Goal: Task Accomplishment & Management: Complete application form

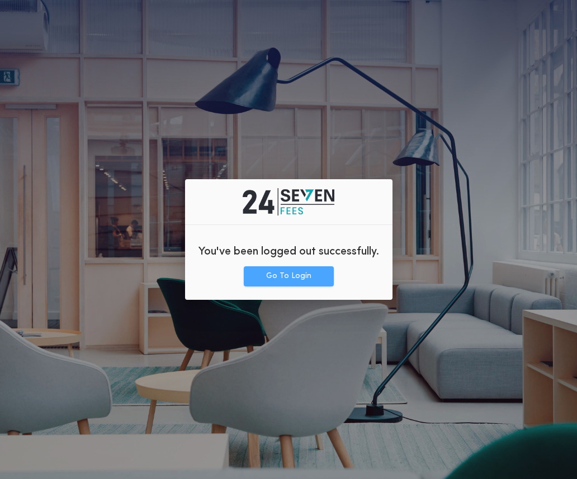
click at [305, 280] on button "Go To Login" at bounding box center [289, 277] width 90 height 20
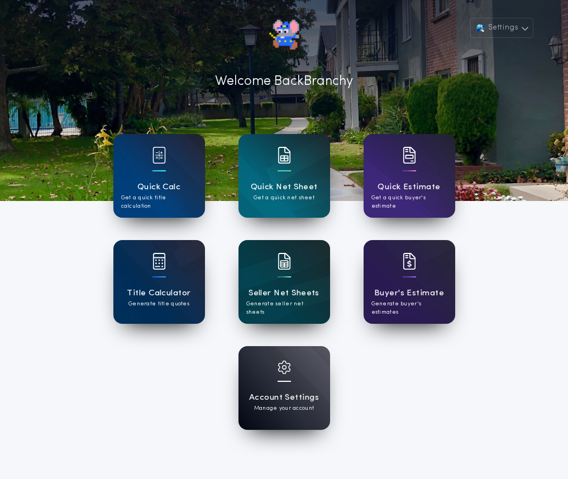
click at [275, 281] on div "Seller Net Sheets Generate seller net sheets" at bounding box center [285, 282] width 92 height 84
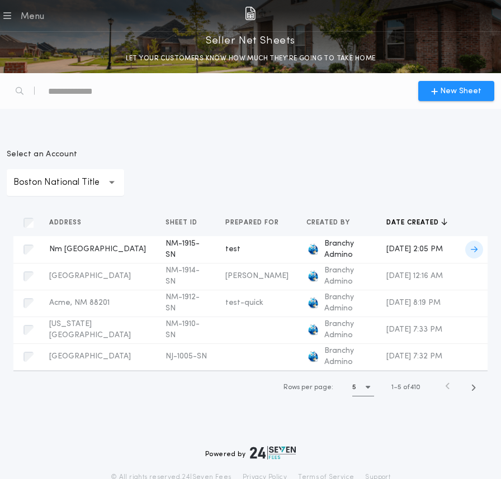
click at [156, 244] on td "NM-1915-SN" at bounding box center [186, 249] width 60 height 27
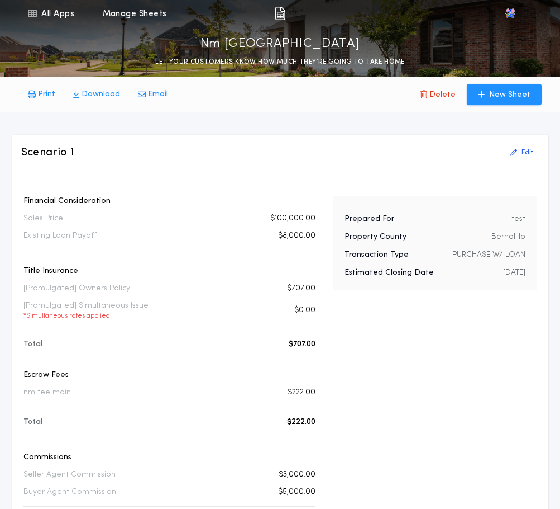
click at [530, 436] on div "Prepared For test Property County Bernalillo Transaction Type PURCHASE W/ LOAN …" at bounding box center [436, 437] width 204 height 483
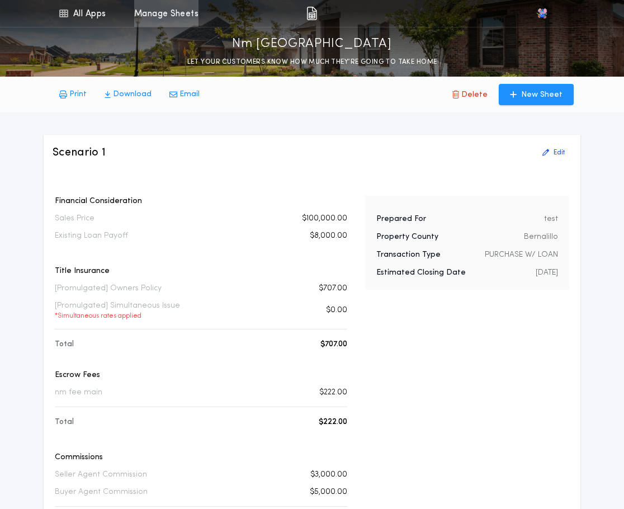
click at [168, 19] on link "Manage Sheets" at bounding box center [166, 13] width 64 height 27
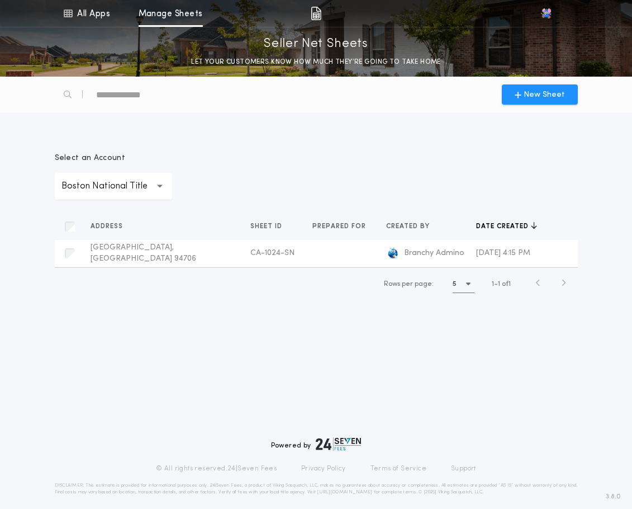
click at [137, 191] on p "Boston National Title" at bounding box center [113, 185] width 104 height 13
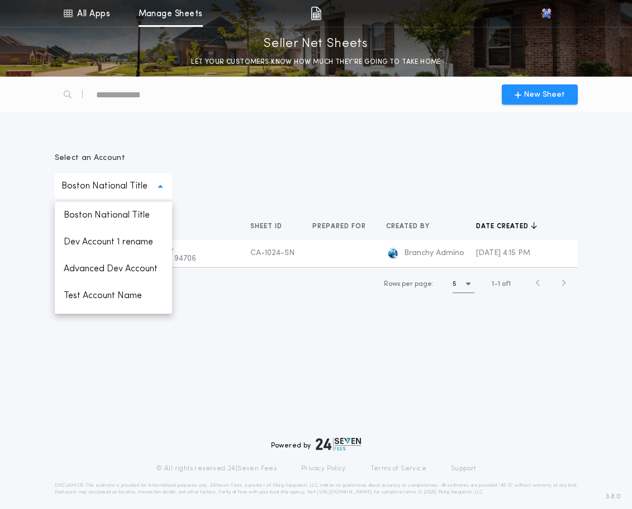
click at [137, 191] on p "Boston National Title" at bounding box center [113, 185] width 104 height 13
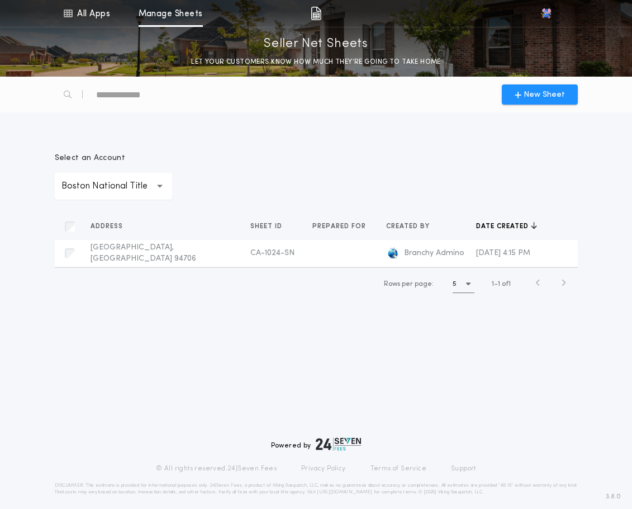
click at [137, 191] on p "Boston National Title" at bounding box center [113, 185] width 104 height 13
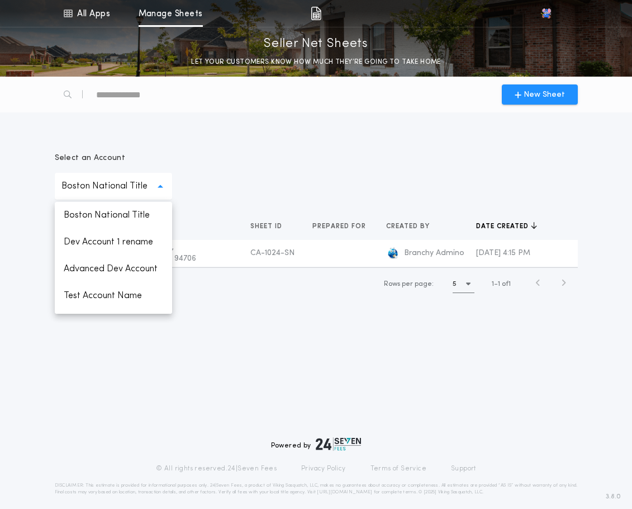
click at [213, 201] on div "**********" at bounding box center [316, 220] width 536 height 188
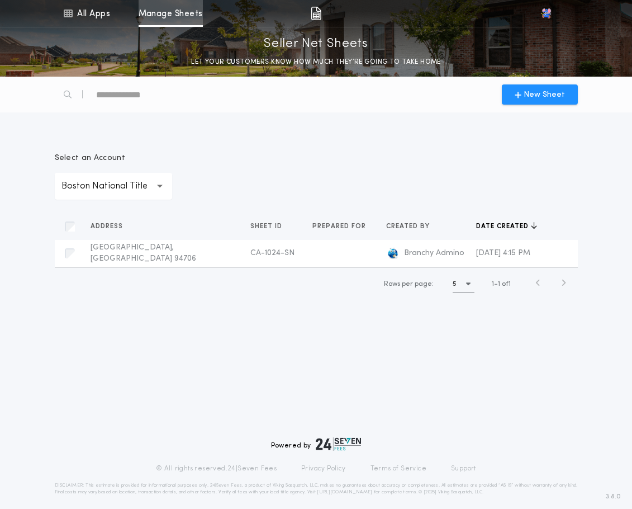
click at [164, 13] on link "Manage Sheets" at bounding box center [171, 13] width 64 height 27
click at [94, 17] on link "All Apps" at bounding box center [86, 13] width 50 height 27
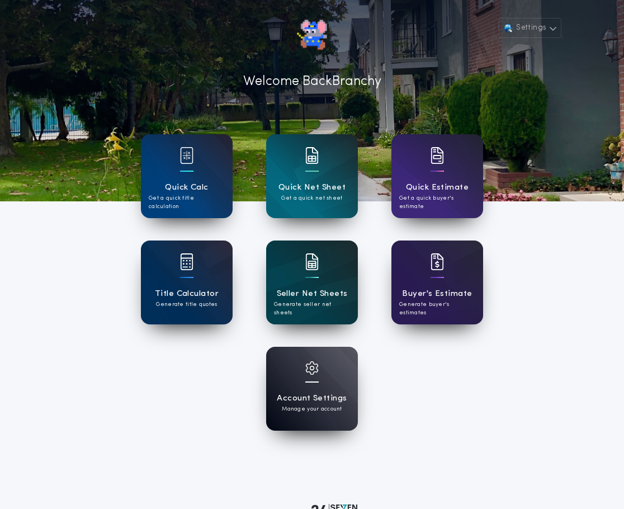
click at [307, 287] on h1 "Seller Net Sheets" at bounding box center [312, 293] width 71 height 13
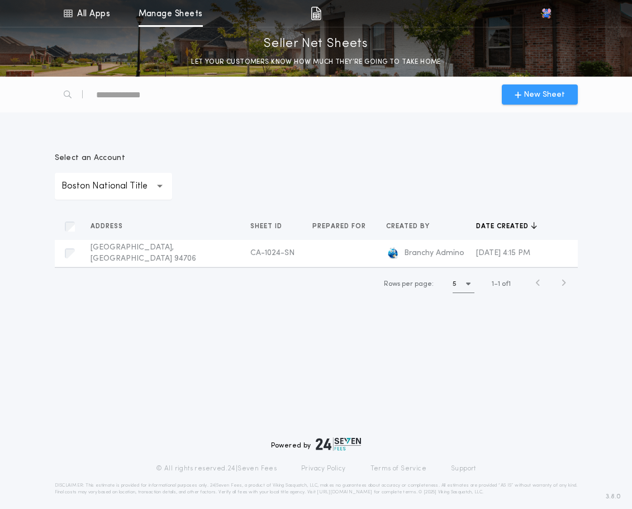
click at [554, 101] on button "New Sheet" at bounding box center [540, 94] width 76 height 20
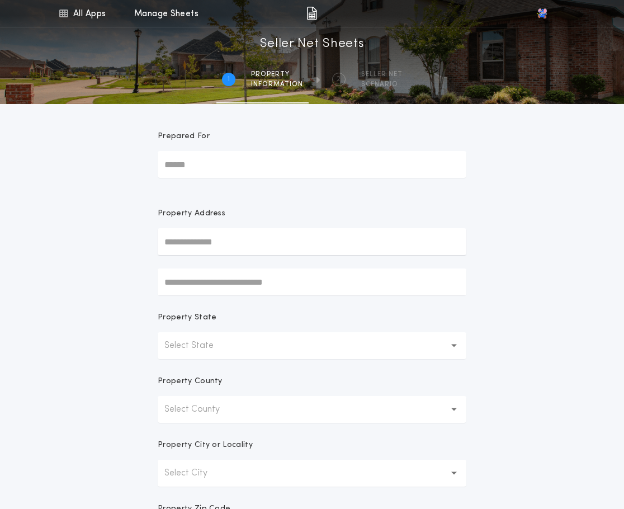
click at [190, 345] on p "Select State" at bounding box center [197, 345] width 67 height 13
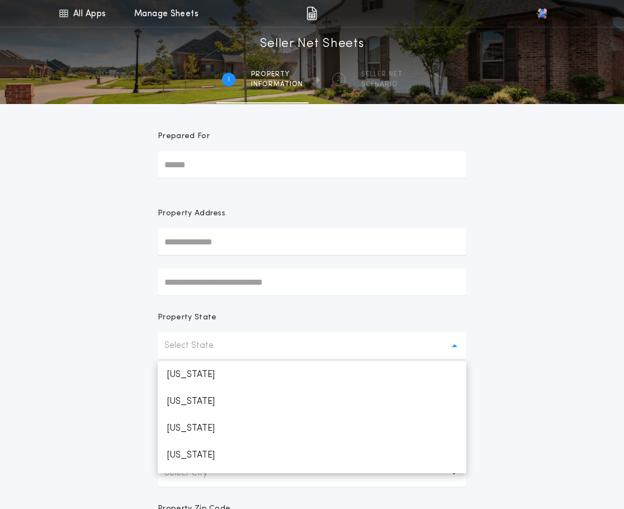
click at [190, 345] on p "Select State" at bounding box center [197, 345] width 67 height 13
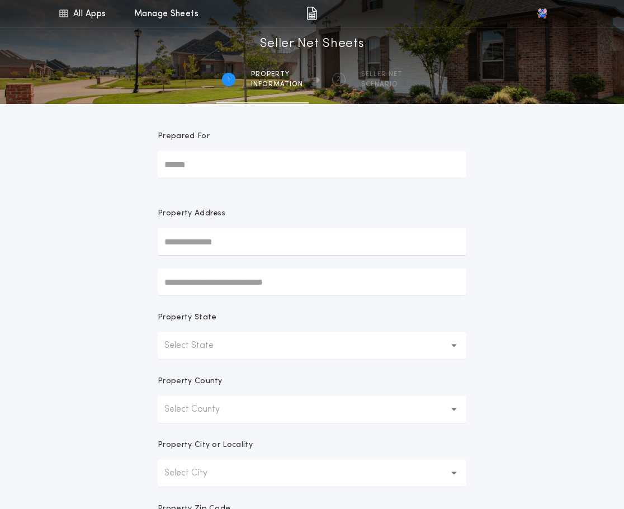
click at [191, 341] on p "Select State" at bounding box center [197, 345] width 67 height 13
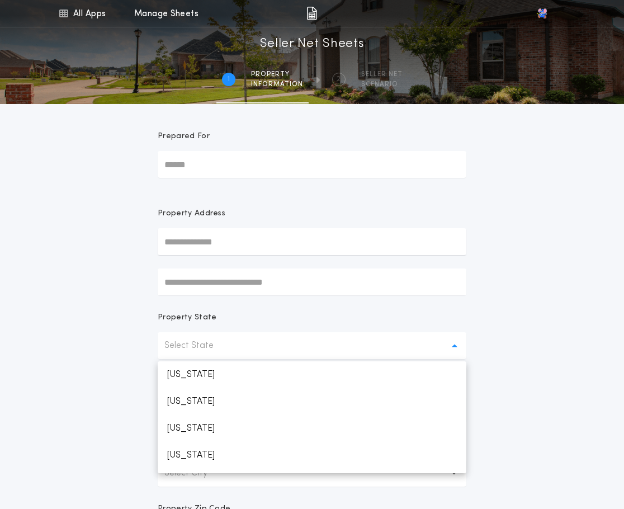
click at [191, 341] on p "Select State" at bounding box center [197, 345] width 67 height 13
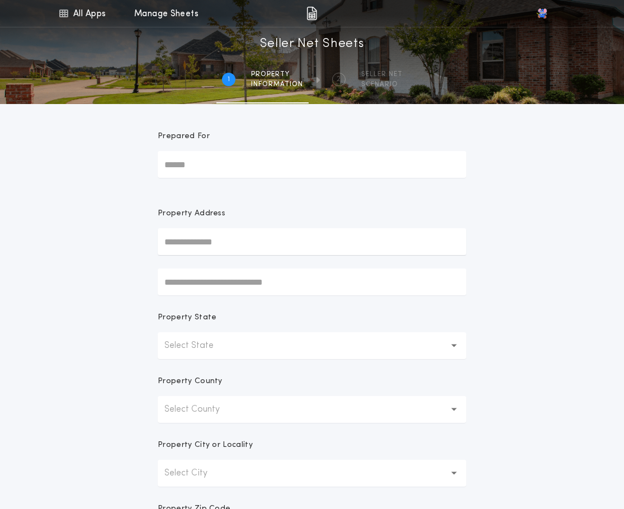
click at [533, 305] on div "All Apps Quick Calc Quick Net Sheet Quick Estimate Title Calculator Seller Net …" at bounding box center [312, 319] width 624 height 639
click at [206, 243] on input "text" at bounding box center [312, 241] width 308 height 27
click at [524, 262] on div "All Apps Quick Calc Quick Net Sheet Quick Estimate Title Calculator Seller Net …" at bounding box center [312, 319] width 624 height 639
click at [211, 244] on input "text" at bounding box center [312, 241] width 308 height 27
click at [225, 239] on input "text" at bounding box center [312, 241] width 308 height 27
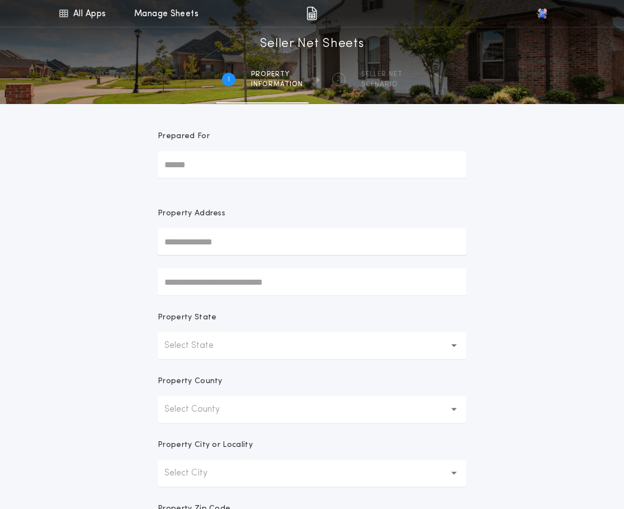
type input "*****"
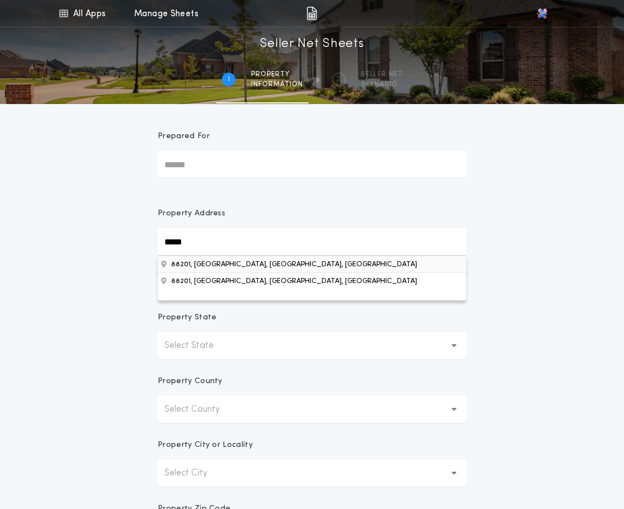
click at [199, 262] on button "88201, [GEOGRAPHIC_DATA], [GEOGRAPHIC_DATA], [GEOGRAPHIC_DATA]" at bounding box center [312, 263] width 308 height 17
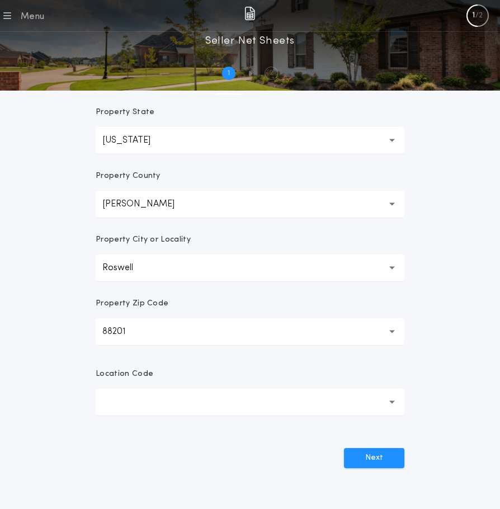
scroll to position [224, 0]
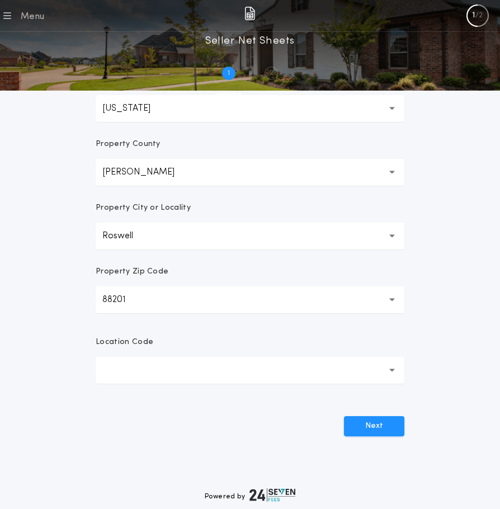
click at [140, 378] on button "button" at bounding box center [250, 370] width 308 height 27
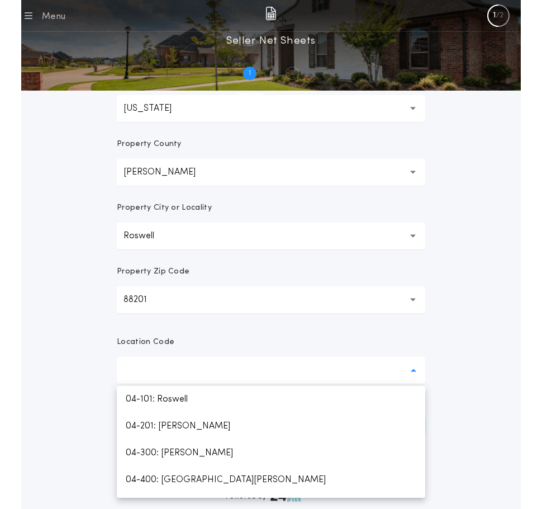
scroll to position [237, 0]
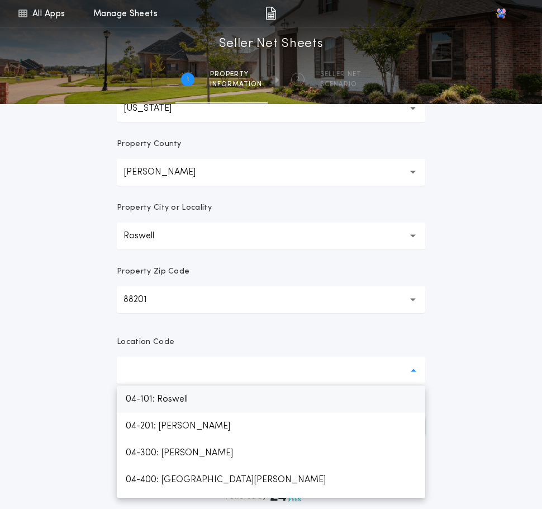
click at [173, 401] on p "04-101: Roswell" at bounding box center [271, 399] width 308 height 27
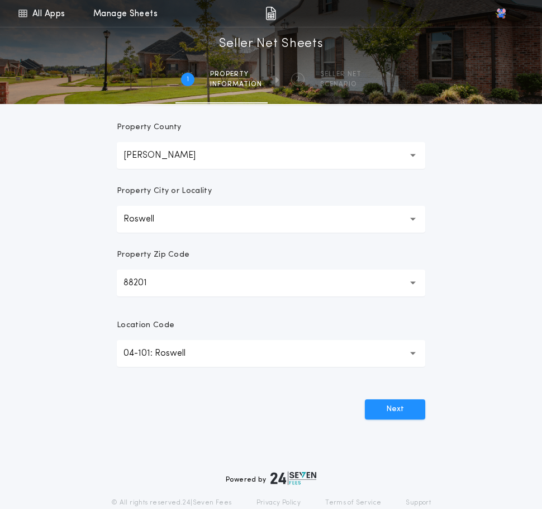
scroll to position [279, 0]
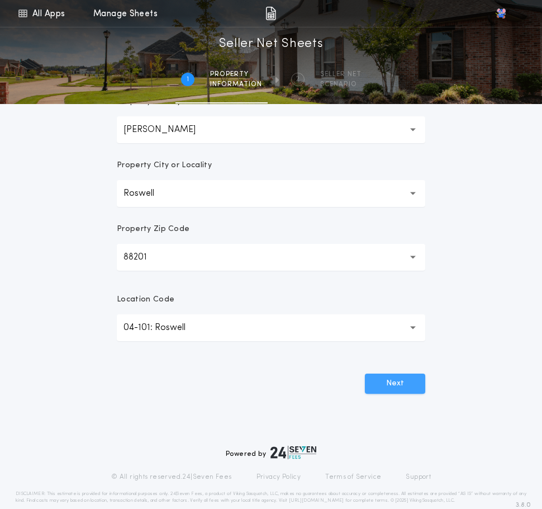
click at [374, 382] on button "Next" at bounding box center [395, 383] width 60 height 20
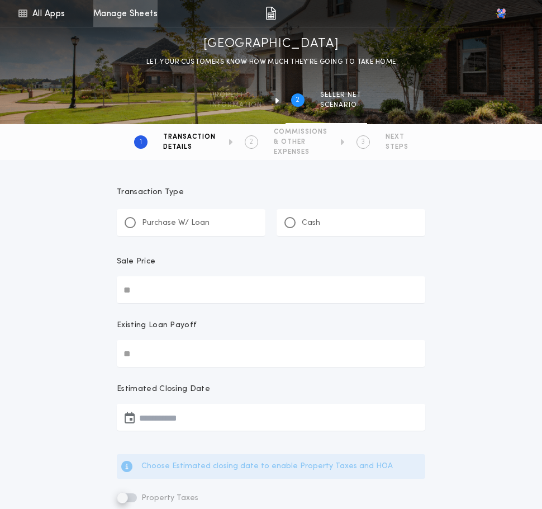
click at [140, 19] on link "Manage Sheets" at bounding box center [125, 13] width 64 height 27
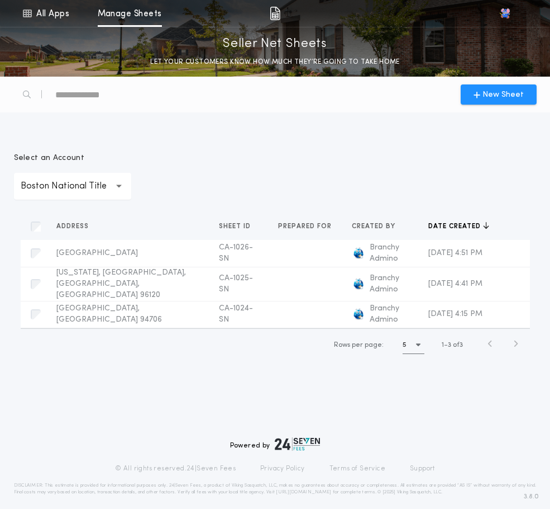
click at [70, 185] on p "Boston National Title" at bounding box center [73, 185] width 104 height 13
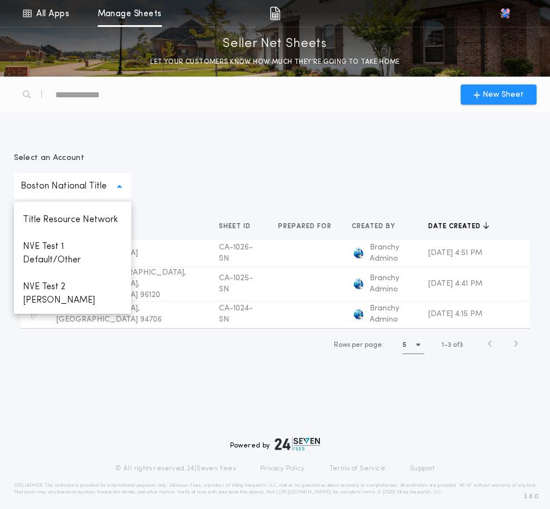
scroll to position [197, 0]
click at [67, 255] on p "NVE Test 1 Default/Other" at bounding box center [72, 253] width 117 height 40
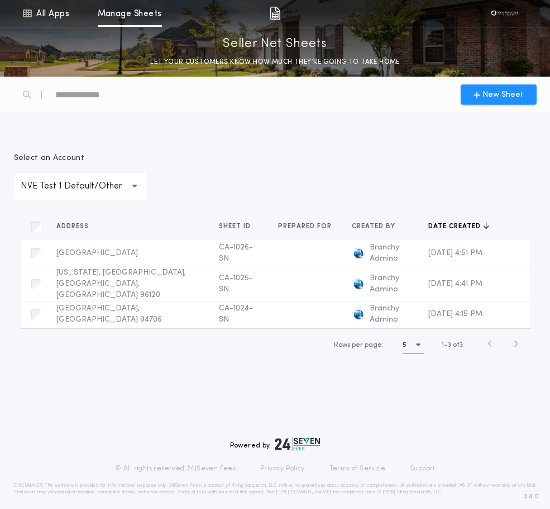
click at [117, 183] on p "NVE Test 1 Default/Other" at bounding box center [81, 185] width 120 height 13
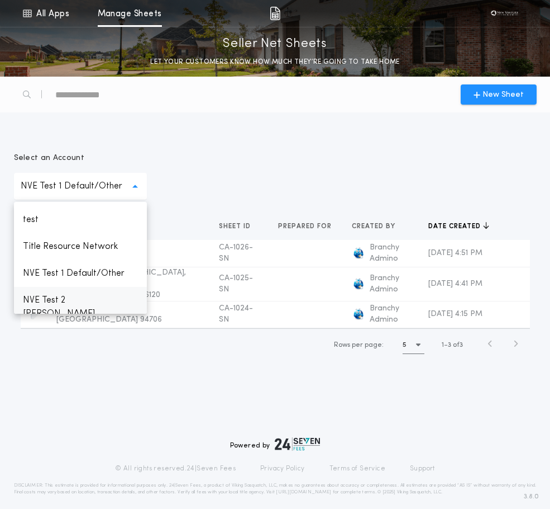
click at [79, 297] on p "NVE Test 2 [PERSON_NAME]" at bounding box center [80, 307] width 133 height 40
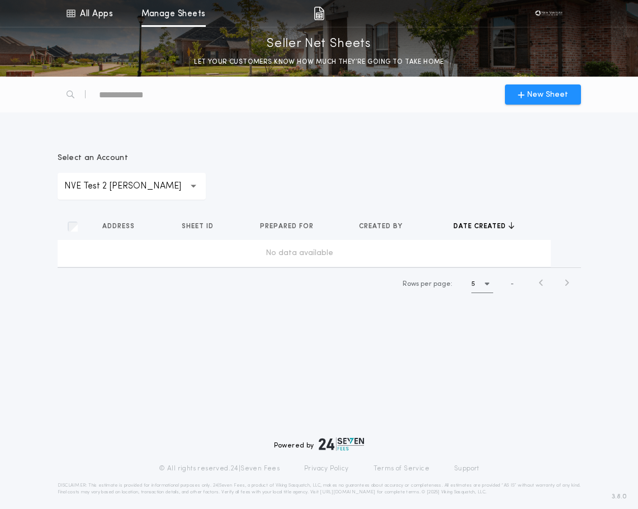
click at [163, 187] on p "NVE Test 2 [PERSON_NAME]" at bounding box center [131, 185] width 135 height 13
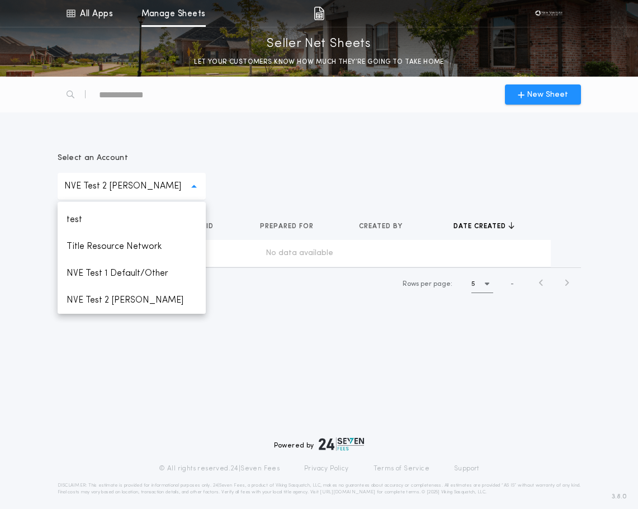
scroll to position [143, 0]
click at [317, 366] on div "**********" at bounding box center [319, 293] width 638 height 432
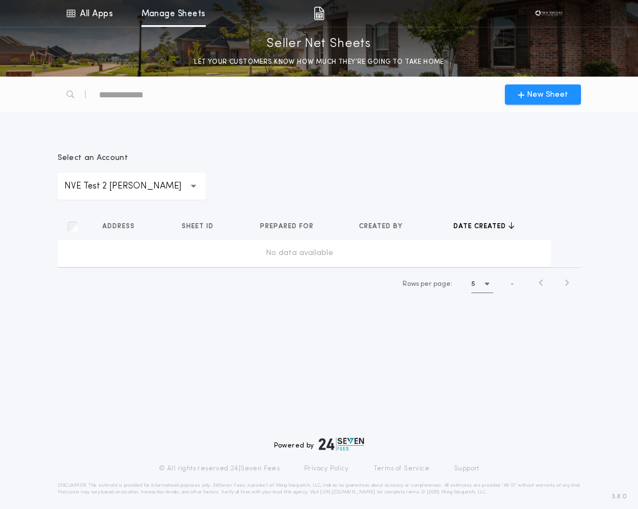
click at [153, 192] on p "NVE Test 2 [PERSON_NAME]" at bounding box center [131, 185] width 135 height 13
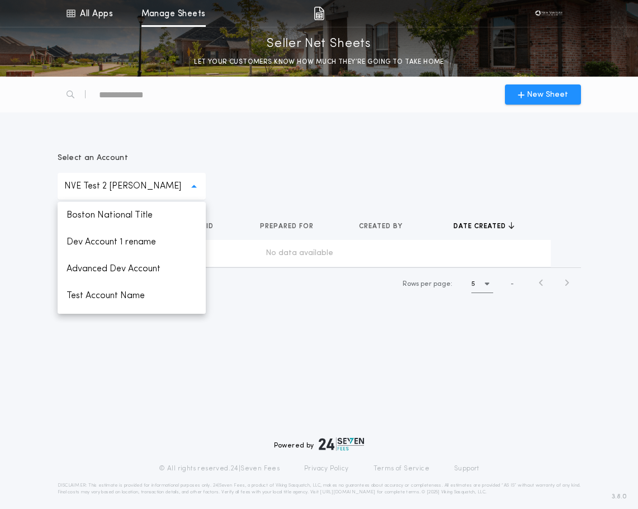
click at [153, 192] on p "NVE Test 2 [PERSON_NAME]" at bounding box center [131, 185] width 135 height 13
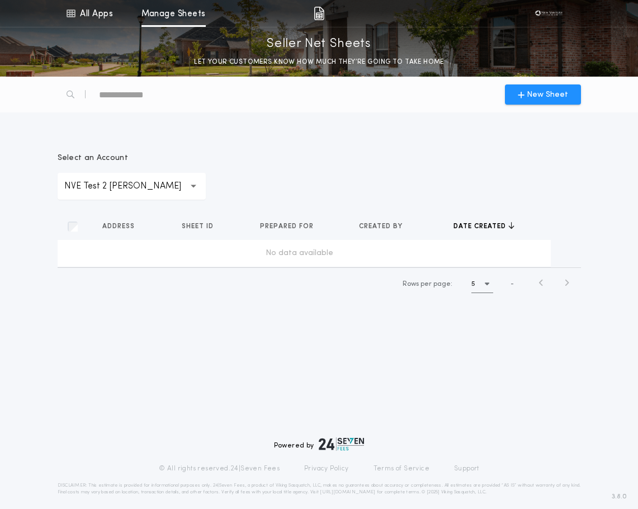
click at [131, 194] on div "**********" at bounding box center [132, 186] width 148 height 27
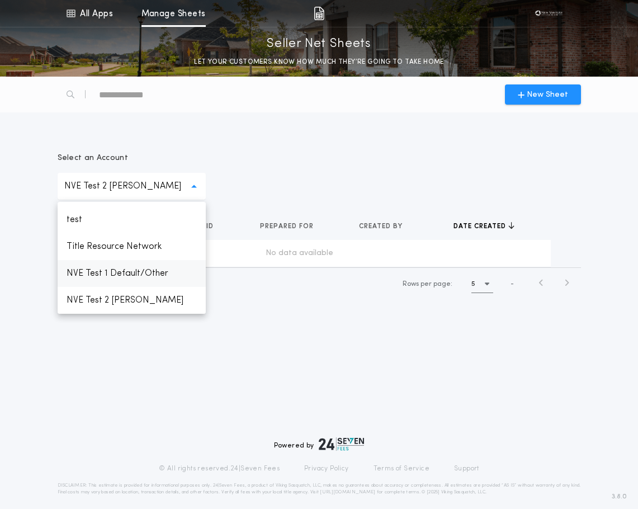
click at [110, 274] on p "NVE Test 1 Default/Other" at bounding box center [132, 273] width 148 height 27
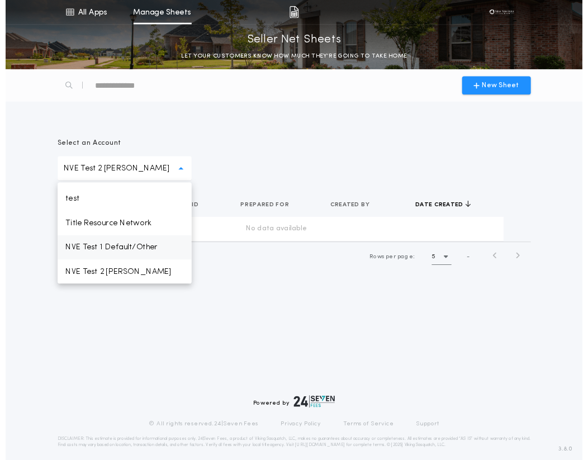
scroll to position [130, 0]
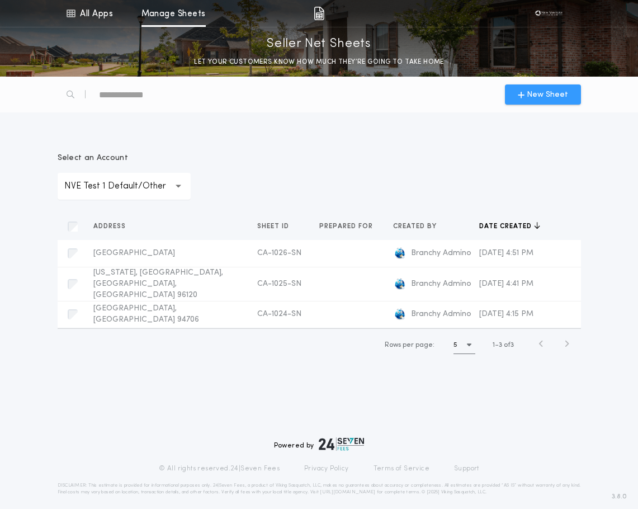
click at [532, 99] on span "New Sheet" at bounding box center [546, 95] width 41 height 12
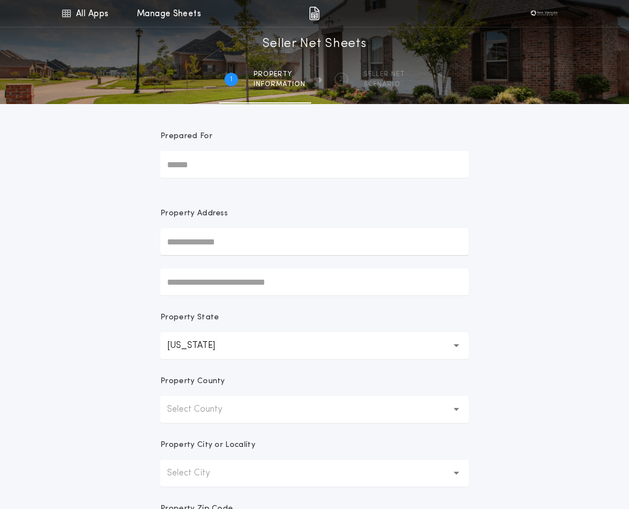
click at [225, 349] on button "[US_STATE] **" at bounding box center [314, 345] width 308 height 27
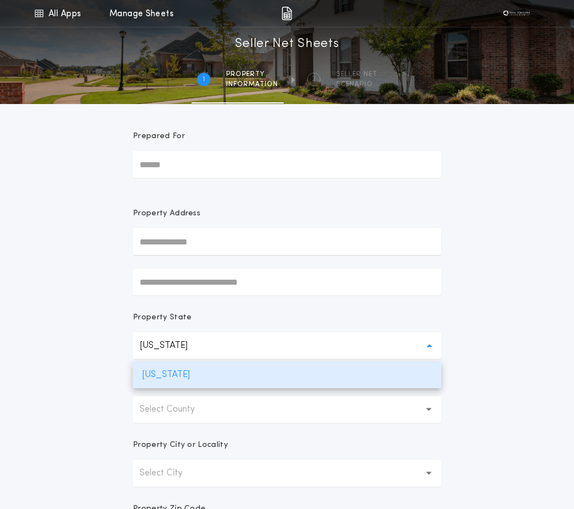
click at [109, 281] on div "All Apps Quick Calc Quick Net Sheet Quick Estimate Title Calculator Seller Net …" at bounding box center [287, 319] width 574 height 639
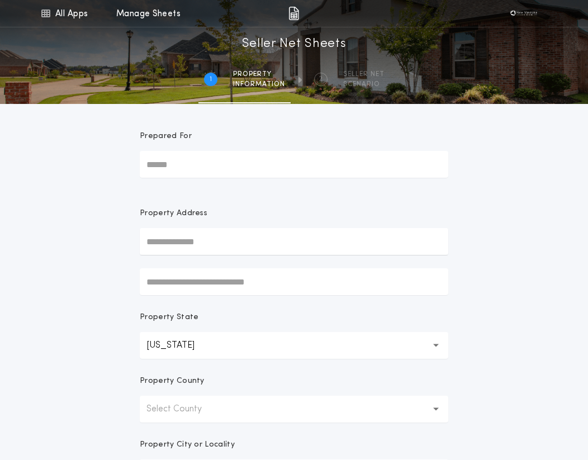
click at [227, 244] on input "text" at bounding box center [294, 241] width 308 height 27
type input "*****"
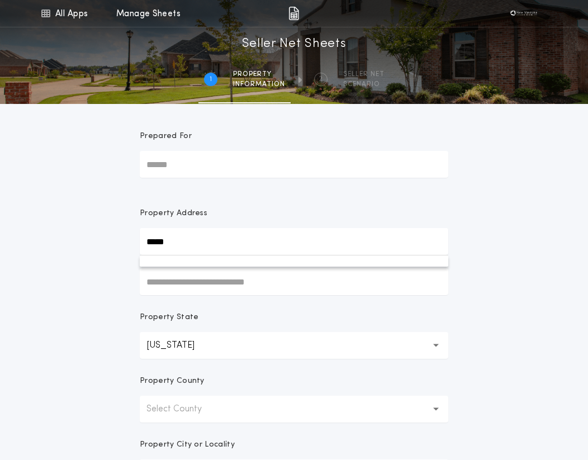
drag, startPoint x: 201, startPoint y: 234, endPoint x: 137, endPoint y: 240, distance: 64.5
click at [137, 240] on form "Prepared For Property Address ***** Property State [US_STATE] ** Property Count…" at bounding box center [293, 350] width 335 height 492
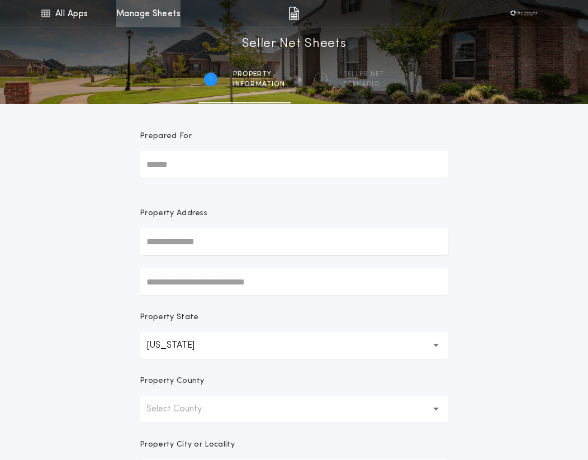
click at [151, 1] on link "Manage Sheets" at bounding box center [148, 13] width 64 height 27
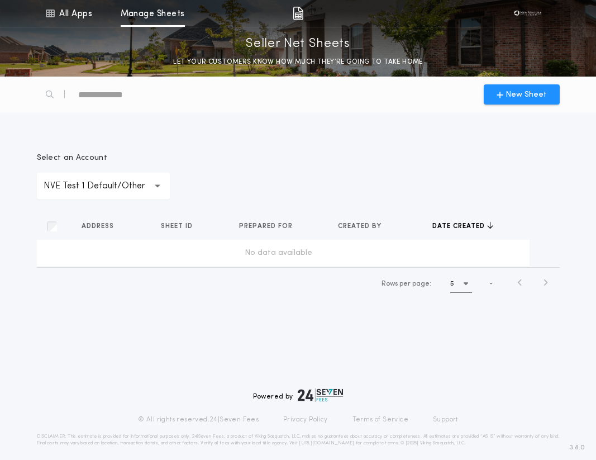
click at [124, 190] on p "NVE Test 1 Default/Other" at bounding box center [104, 185] width 120 height 13
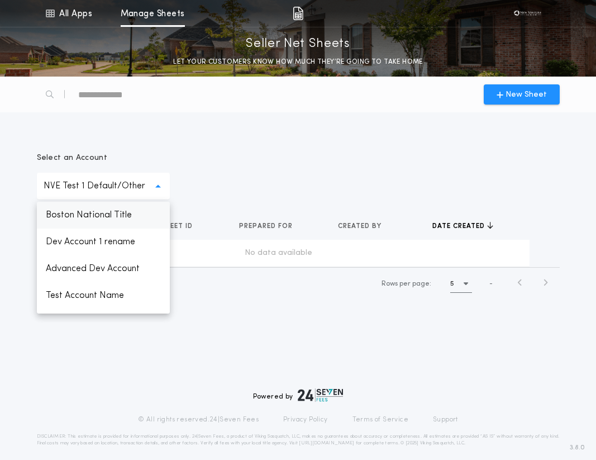
click at [92, 208] on p "Boston National Title" at bounding box center [103, 215] width 133 height 27
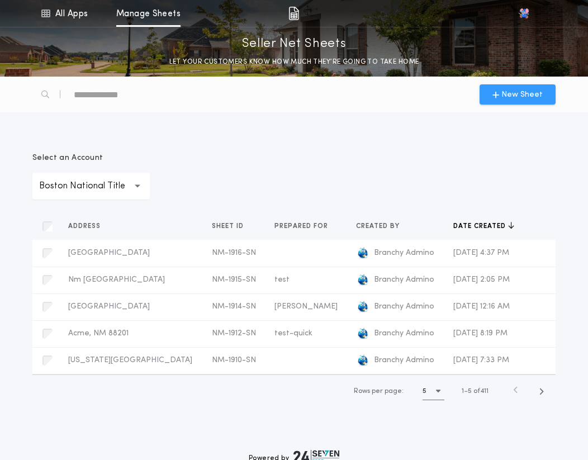
click at [536, 84] on button "New Sheet" at bounding box center [517, 94] width 76 height 20
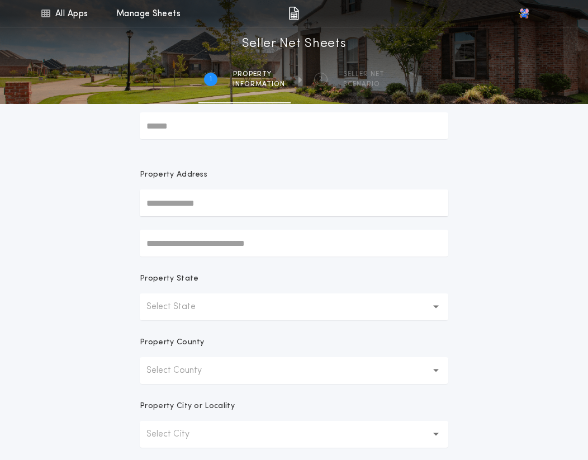
scroll to position [56, 0]
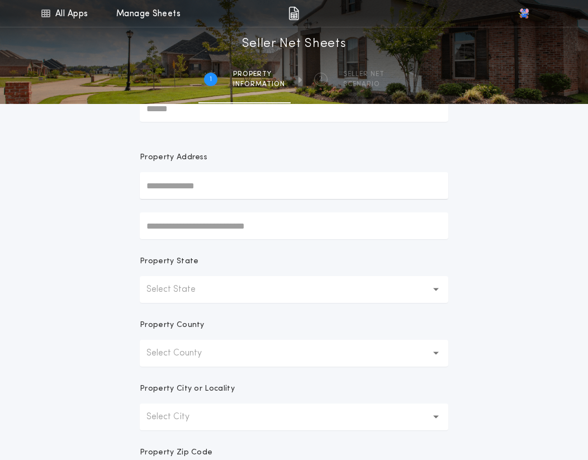
click at [184, 194] on input "text" at bounding box center [294, 185] width 308 height 27
type input "*****"
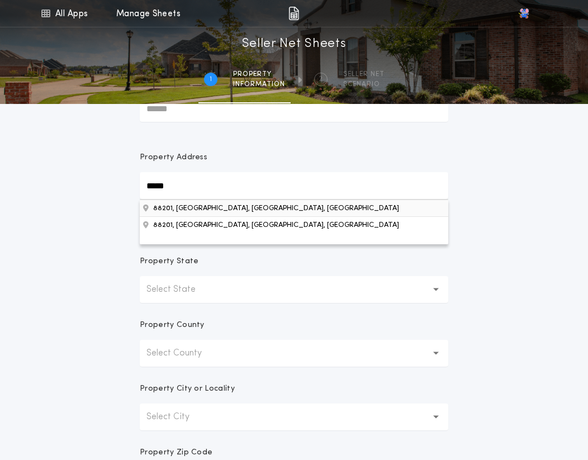
click at [186, 207] on button "88201, [GEOGRAPHIC_DATA], [GEOGRAPHIC_DATA], [GEOGRAPHIC_DATA]" at bounding box center [294, 207] width 308 height 17
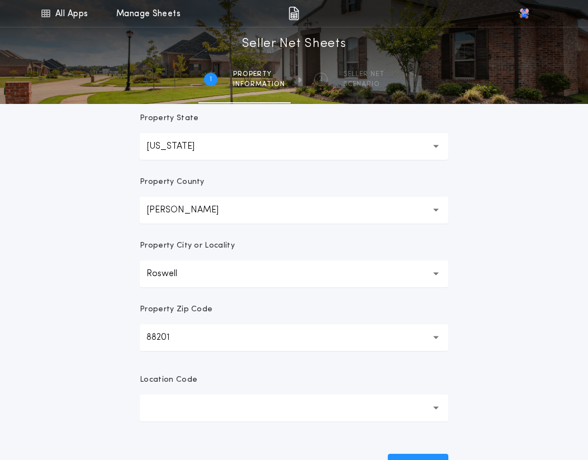
scroll to position [224, 0]
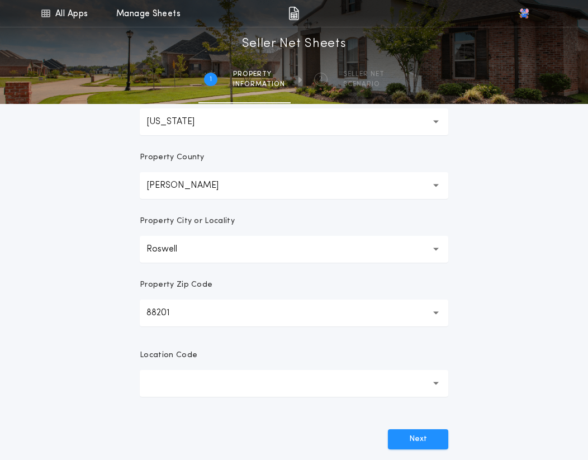
click at [185, 390] on button "button" at bounding box center [294, 383] width 308 height 27
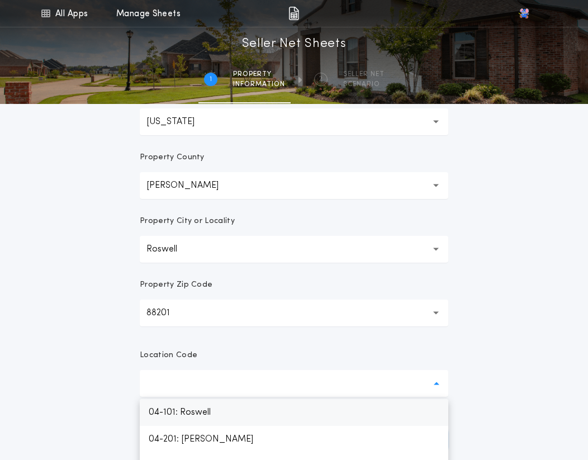
click at [178, 414] on p "04-101: Roswell" at bounding box center [294, 412] width 308 height 27
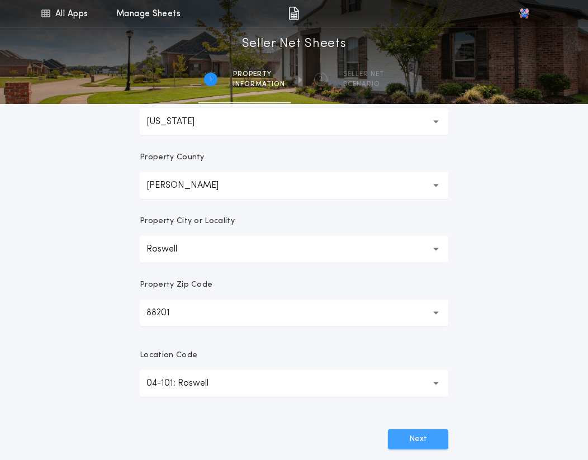
click at [431, 439] on button "Next" at bounding box center [418, 439] width 60 height 20
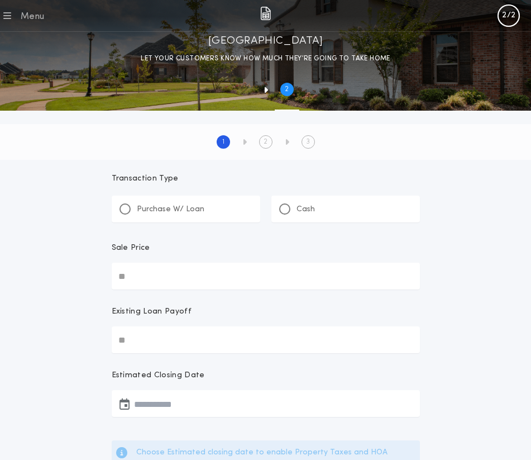
click at [0, 0] on link "Manage Sheets" at bounding box center [0, 0] width 0 height 0
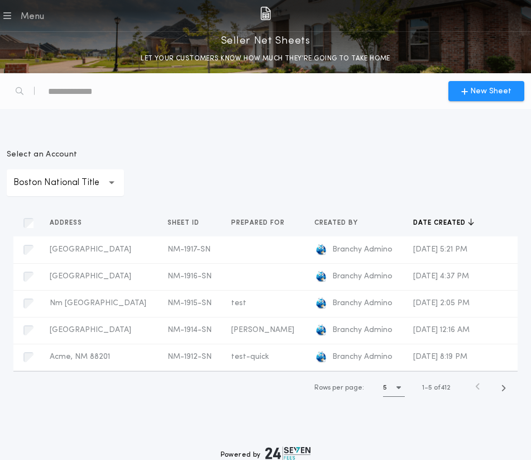
click at [502, 82] on div "New Sheet" at bounding box center [265, 91] width 531 height 36
click at [496, 101] on button "New Sheet" at bounding box center [487, 91] width 76 height 20
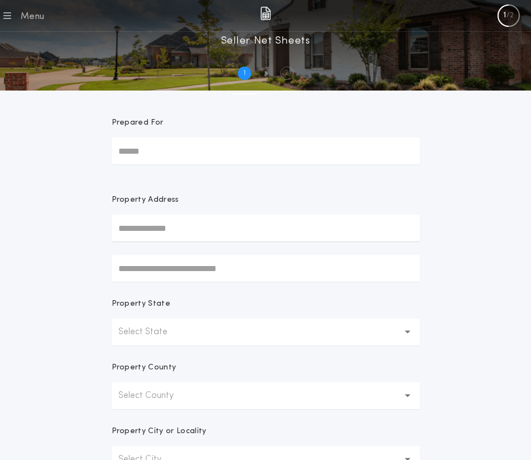
click at [164, 241] on input "text" at bounding box center [266, 228] width 308 height 27
type input "*****"
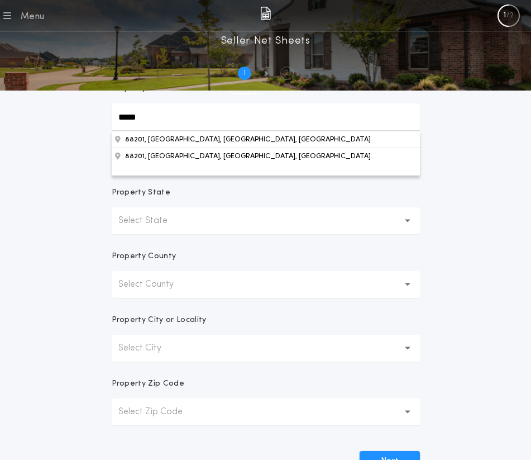
scroll to position [112, 0]
click at [170, 147] on button "88201, [GEOGRAPHIC_DATA], [GEOGRAPHIC_DATA], [GEOGRAPHIC_DATA]" at bounding box center [266, 138] width 308 height 17
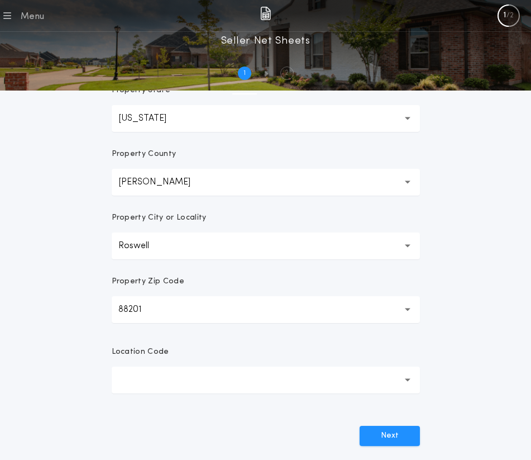
scroll to position [224, 0]
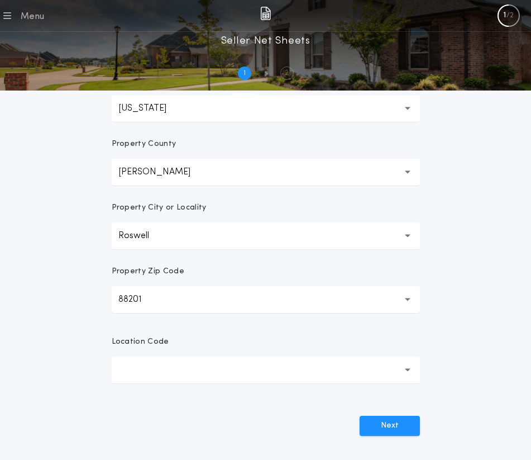
click at [168, 381] on button "button" at bounding box center [266, 370] width 308 height 27
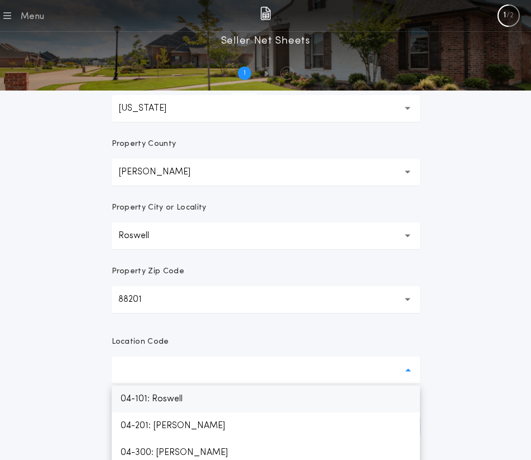
click at [161, 403] on p "04-101: Roswell" at bounding box center [266, 399] width 308 height 27
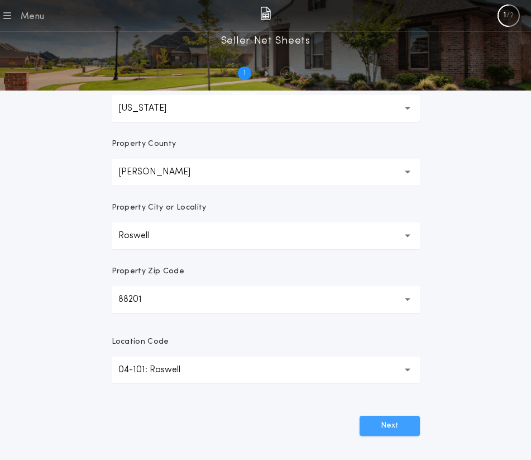
click at [389, 434] on button "Next" at bounding box center [390, 426] width 60 height 20
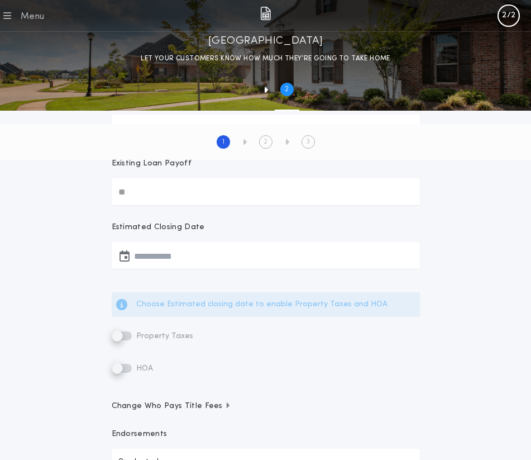
scroll to position [56, 0]
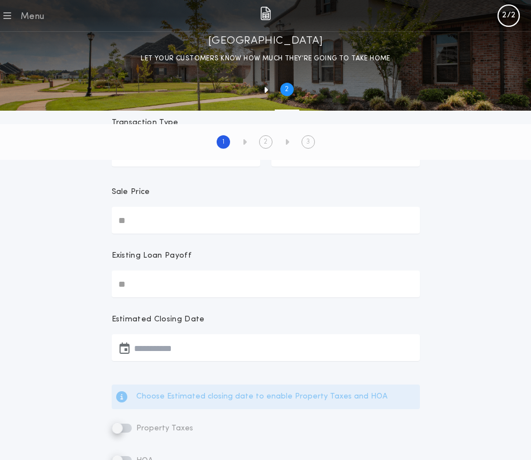
click at [0, 0] on link "Manage Sheets" at bounding box center [0, 0] width 0 height 0
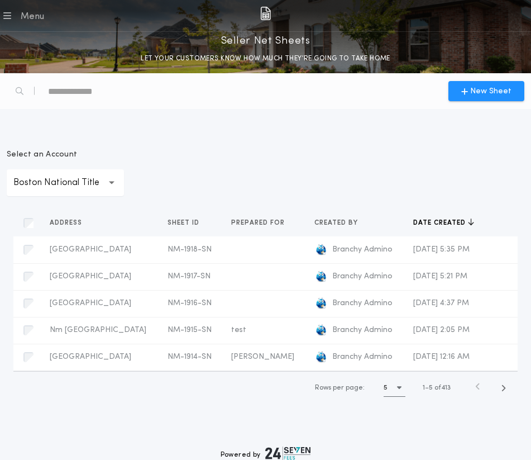
click at [72, 189] on p "Boston National Title" at bounding box center [65, 182] width 104 height 13
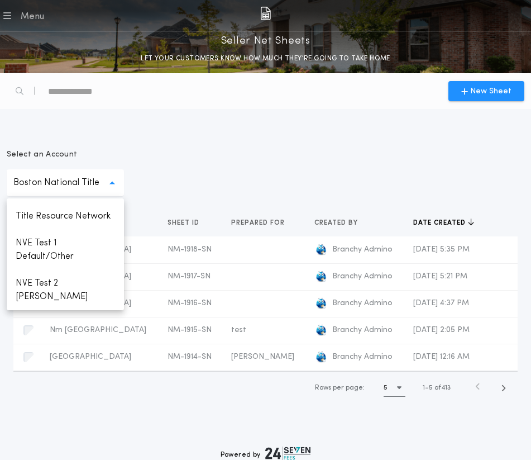
scroll to position [197, 0]
click at [53, 258] on p "NVE Test 1 Default/Other" at bounding box center [65, 250] width 117 height 40
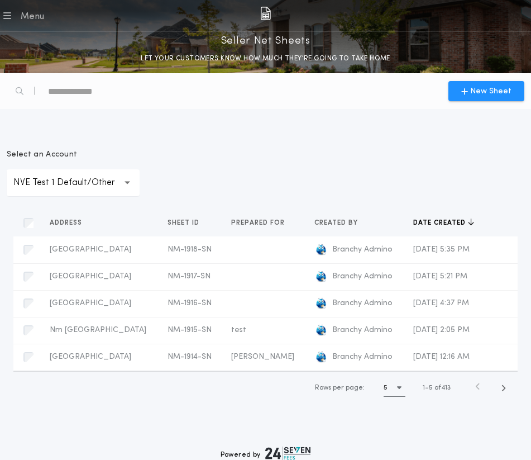
scroll to position [130, 0]
